Goal: Task Accomplishment & Management: Use online tool/utility

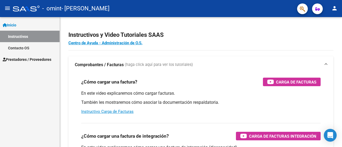
click at [37, 66] on div "Inicio Instructivos Contacto OS Prestadores / Proveedores Facturas - Listado/Ca…" at bounding box center [30, 82] width 60 height 130
click at [33, 48] on link "Contacto OS" at bounding box center [30, 47] width 60 height 11
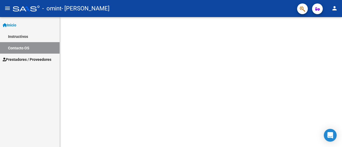
click at [38, 39] on link "Instructivos" at bounding box center [30, 36] width 60 height 11
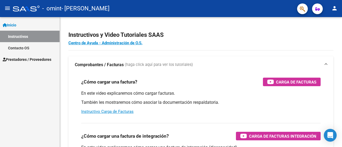
click at [38, 56] on link "Prestadores / Proveedores" at bounding box center [30, 59] width 60 height 11
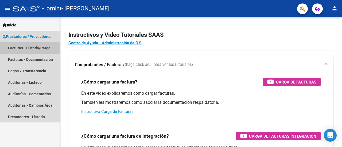
click at [41, 48] on link "Facturas - Listado/Carga" at bounding box center [30, 47] width 60 height 11
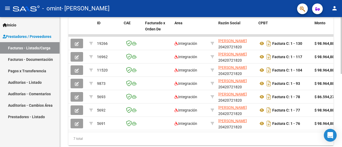
scroll to position [149, 0]
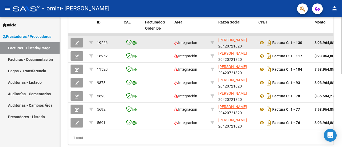
click at [79, 42] on button "button" at bounding box center [76, 43] width 13 height 10
